Goal: Transaction & Acquisition: Download file/media

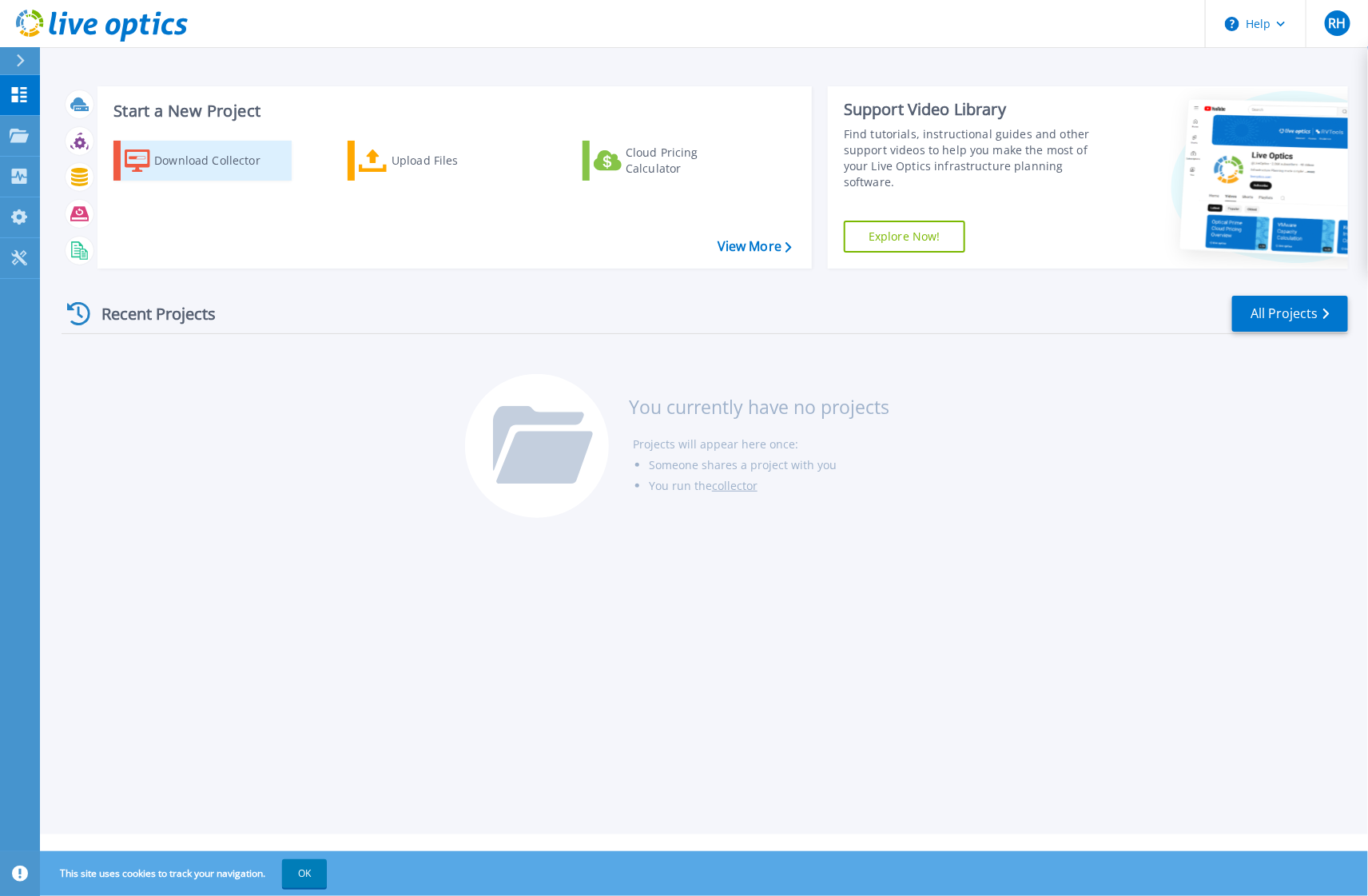
click at [202, 156] on div "Download Collector" at bounding box center [218, 160] width 128 height 32
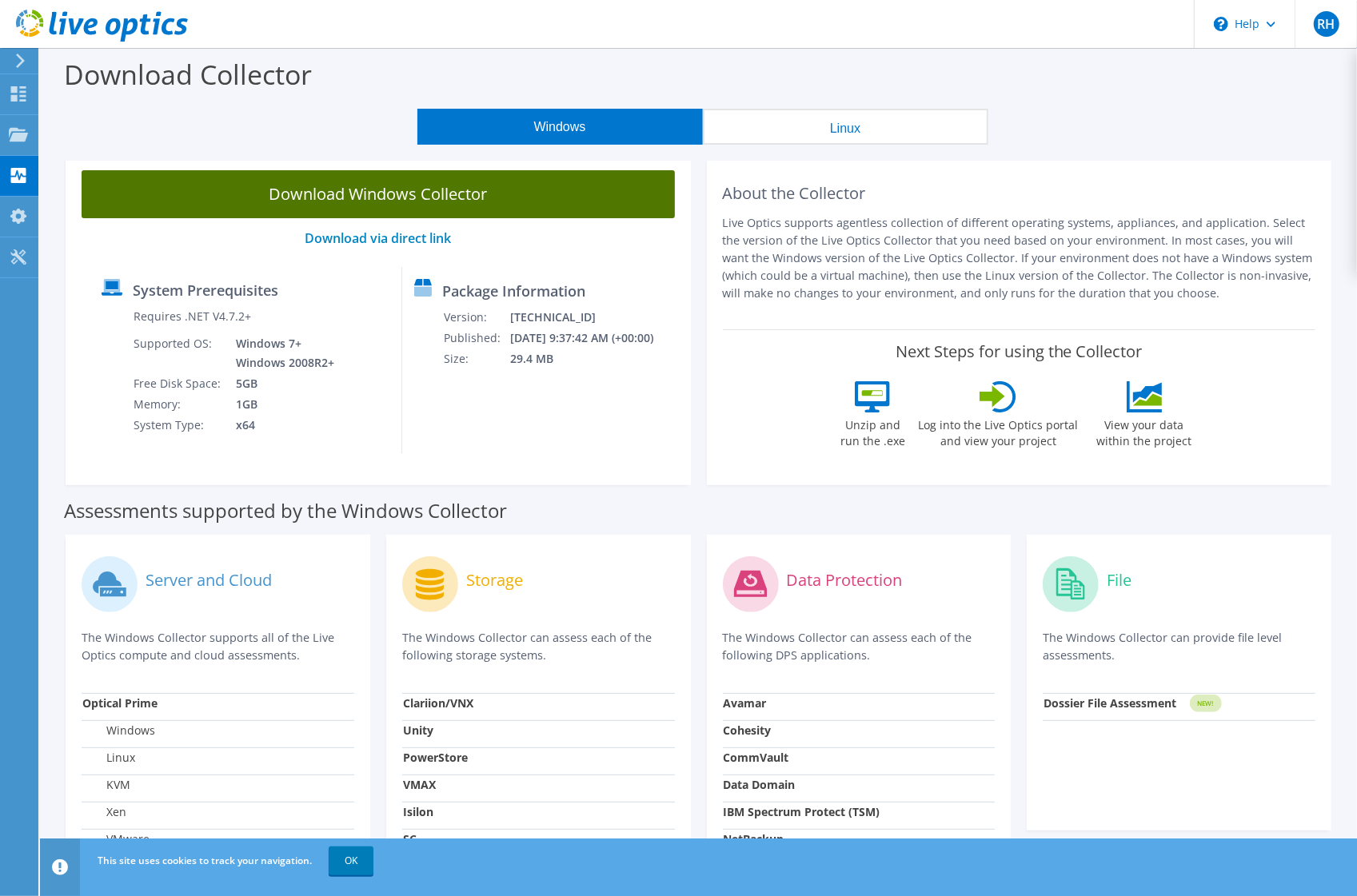
click at [347, 196] on link "Download Windows Collector" at bounding box center [378, 194] width 593 height 48
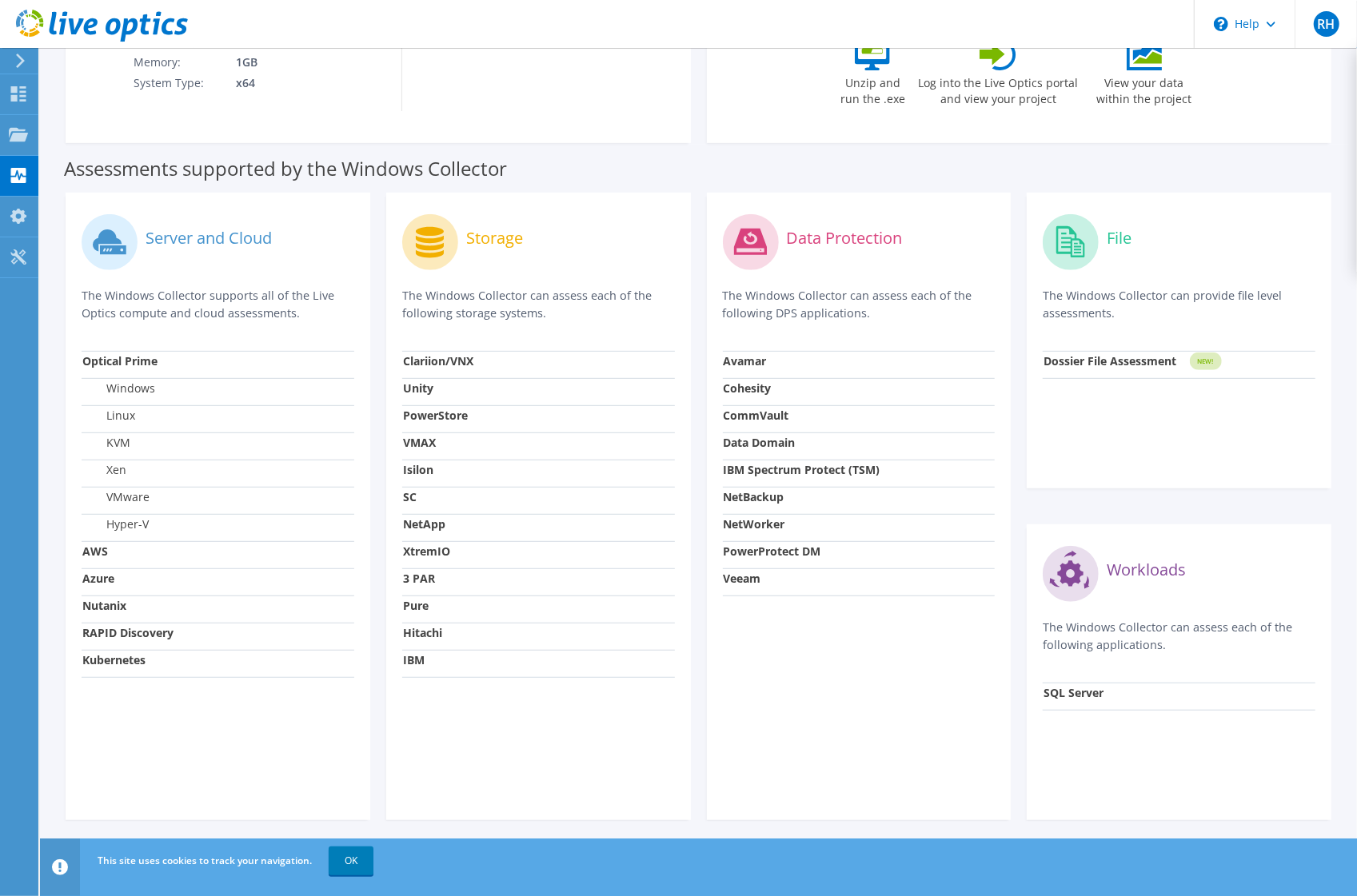
scroll to position [347, 0]
